Goal: Use online tool/utility: Utilize a website feature to perform a specific function

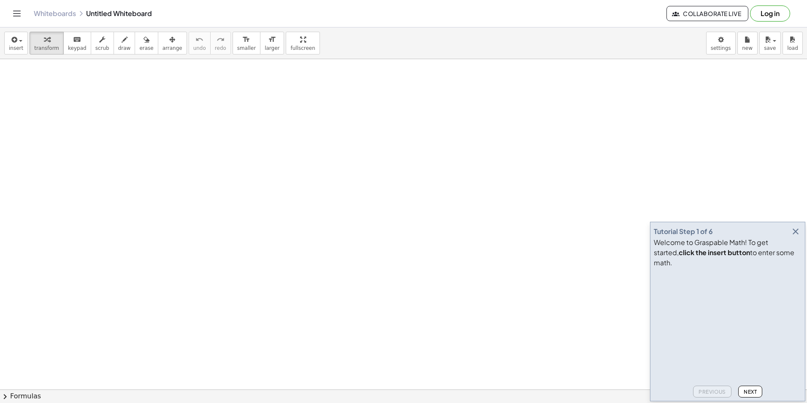
drag, startPoint x: 797, startPoint y: 234, endPoint x: 797, endPoint y: 242, distance: 7.6
click at [797, 236] on div "Tutorial Step 1 of 6 Welcome to Graspable Math! To get started, click the inser…" at bounding box center [727, 311] width 155 height 179
click at [797, 236] on icon "button" at bounding box center [795, 231] width 10 height 10
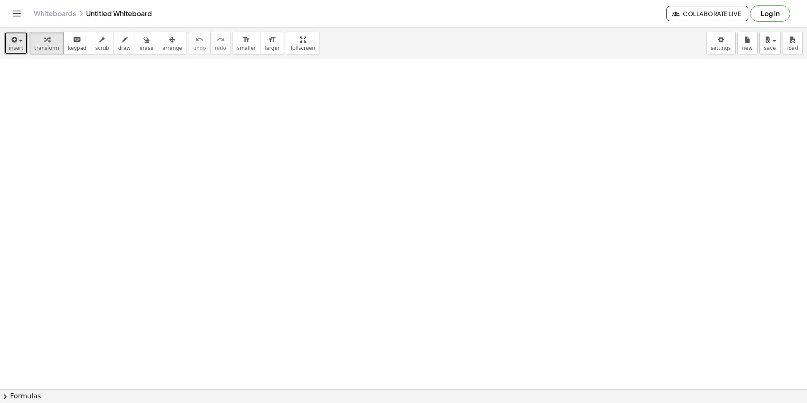
click at [5, 44] on button "insert" at bounding box center [16, 43] width 24 height 23
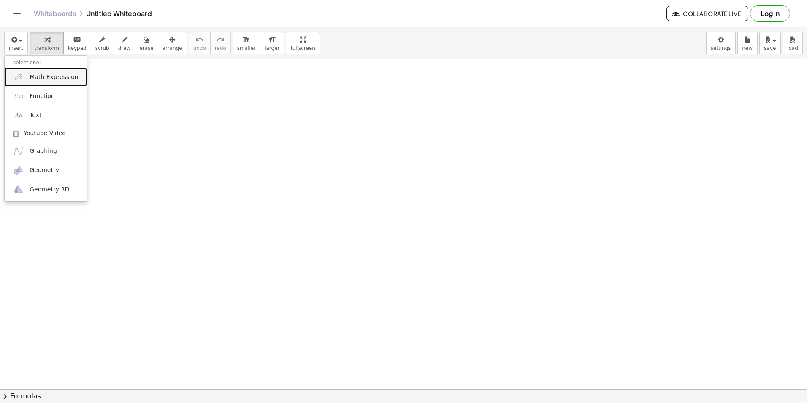
click at [24, 73] on link "Math Expression" at bounding box center [46, 77] width 82 height 19
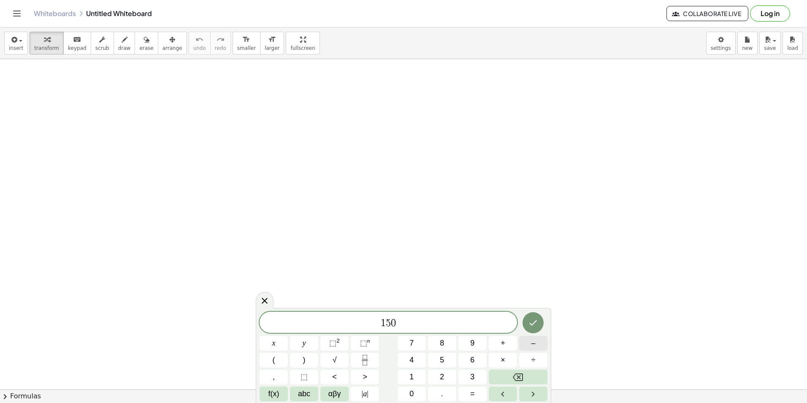
click at [530, 343] on button "–" at bounding box center [533, 342] width 28 height 15
click at [469, 376] on button "3" at bounding box center [472, 376] width 28 height 15
click at [416, 393] on button "0" at bounding box center [412, 393] width 28 height 15
click at [504, 361] on span "×" at bounding box center [502, 359] width 5 height 11
click at [391, 323] on span "−" at bounding box center [387, 323] width 12 height 10
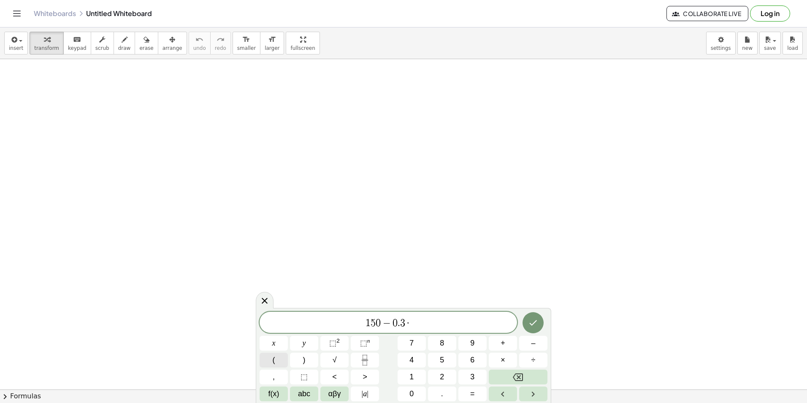
click at [273, 362] on span "(" at bounding box center [274, 359] width 3 height 11
click at [409, 325] on span "·" at bounding box center [408, 322] width 6 height 10
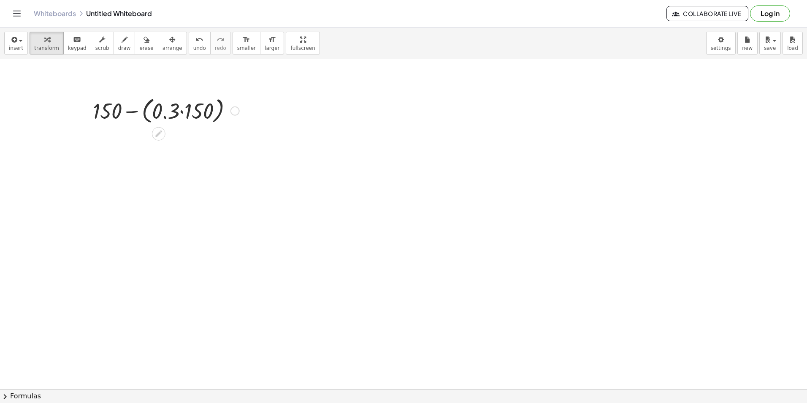
click at [184, 116] on div at bounding box center [166, 110] width 155 height 32
click at [164, 142] on div at bounding box center [166, 140] width 155 height 29
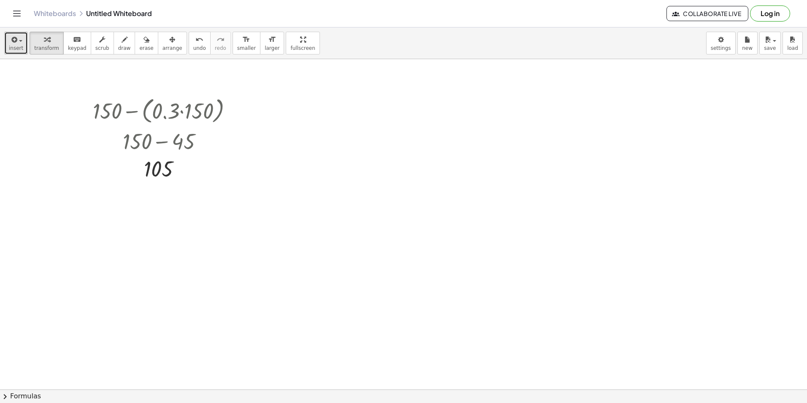
click at [19, 49] on span "insert" at bounding box center [16, 48] width 14 height 6
